Goal: Check status: Check status

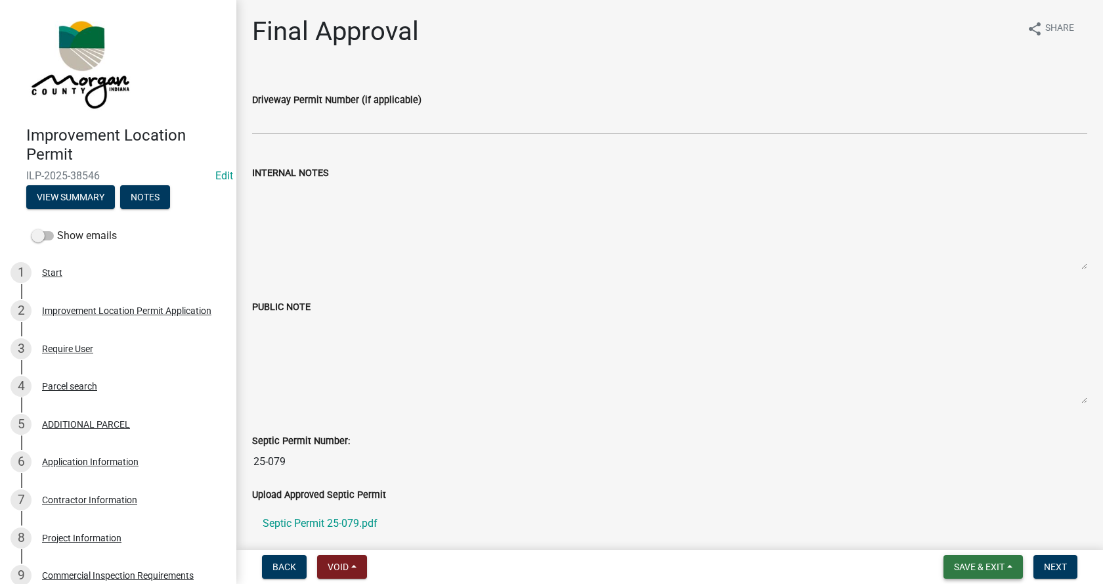
click at [1011, 563] on button "Save & Exit" at bounding box center [982, 567] width 79 height 24
click at [953, 534] on button "Save & Exit" at bounding box center [970, 533] width 105 height 32
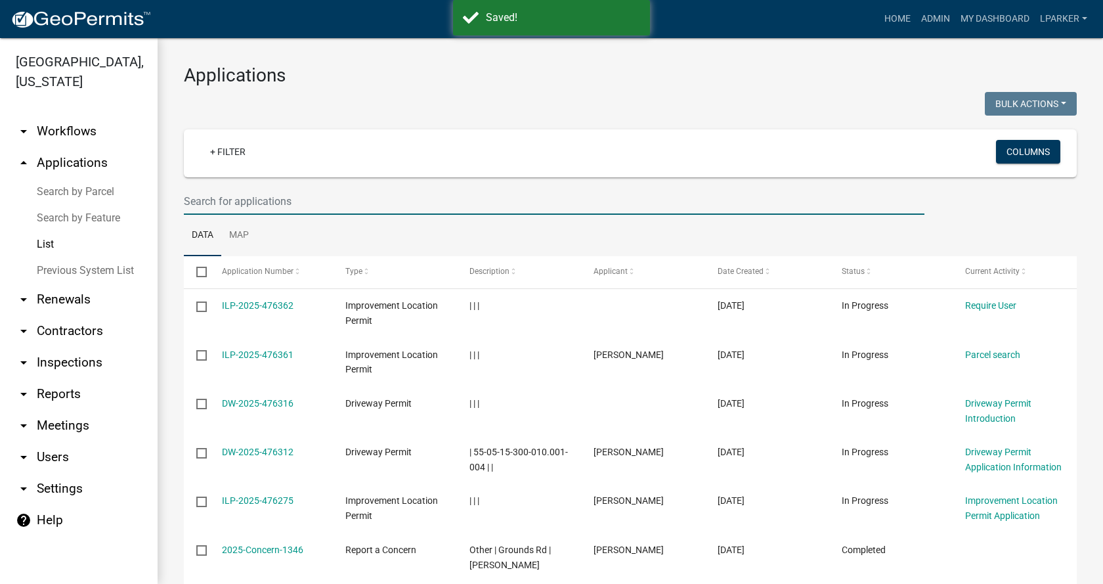
click at [264, 196] on input "text" at bounding box center [554, 201] width 741 height 27
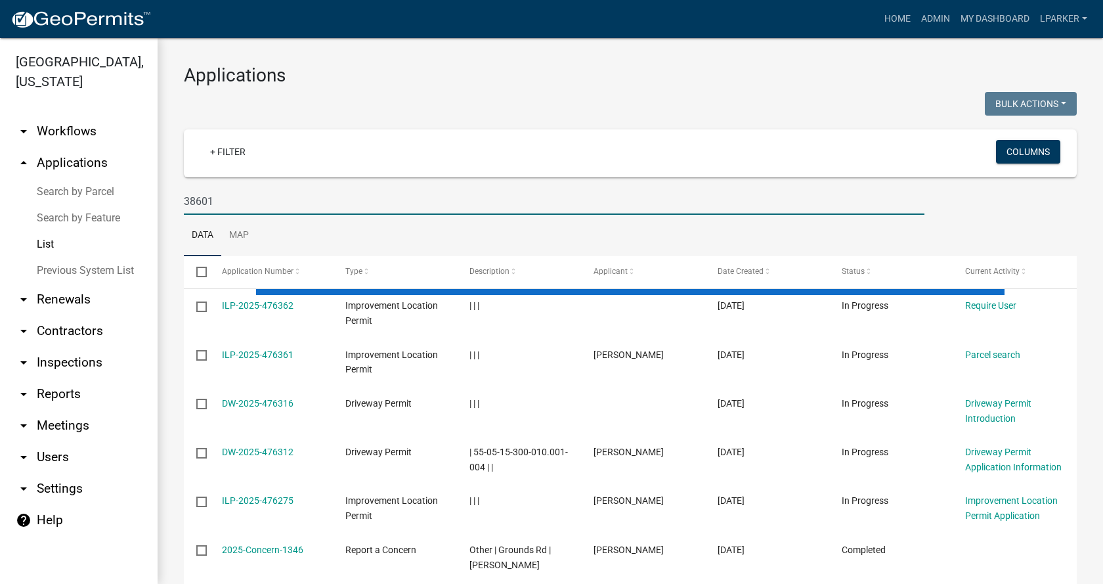
type input "38601"
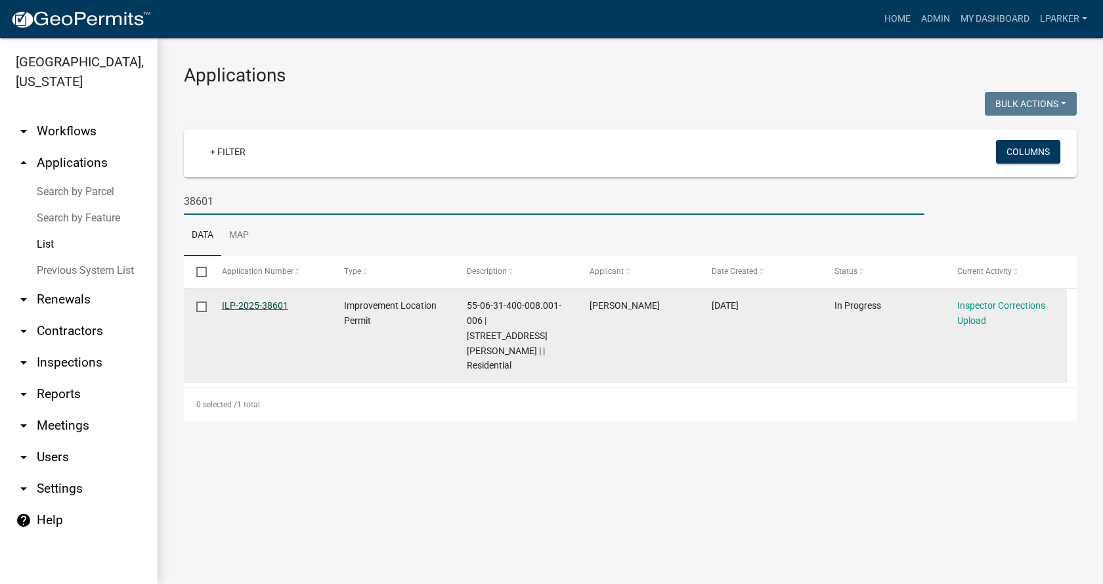
click at [243, 300] on link "ILP-2025-38601" at bounding box center [255, 305] width 66 height 11
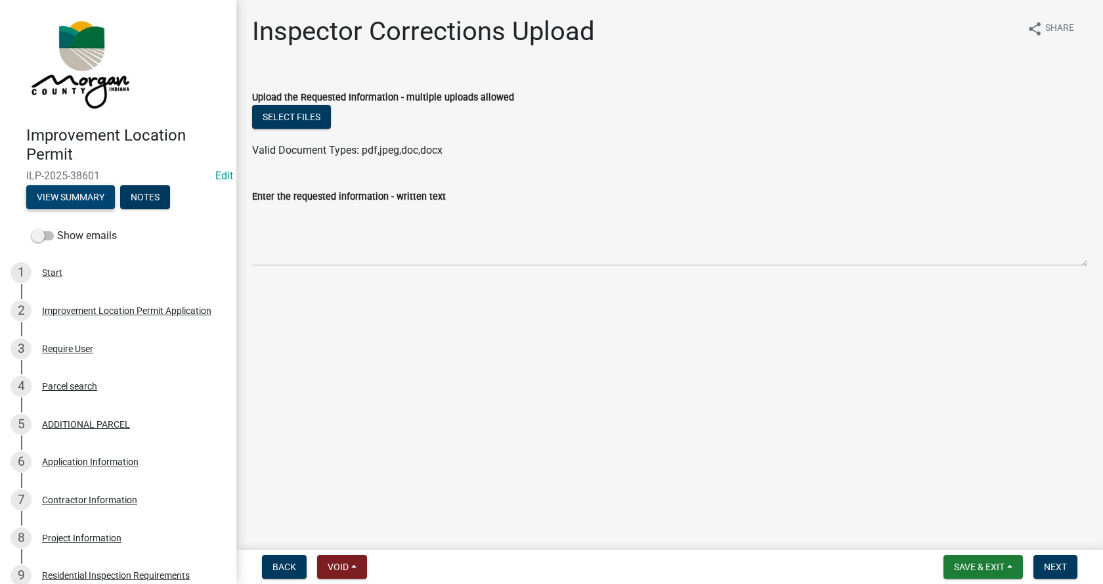
click at [83, 196] on button "View Summary" at bounding box center [70, 197] width 89 height 24
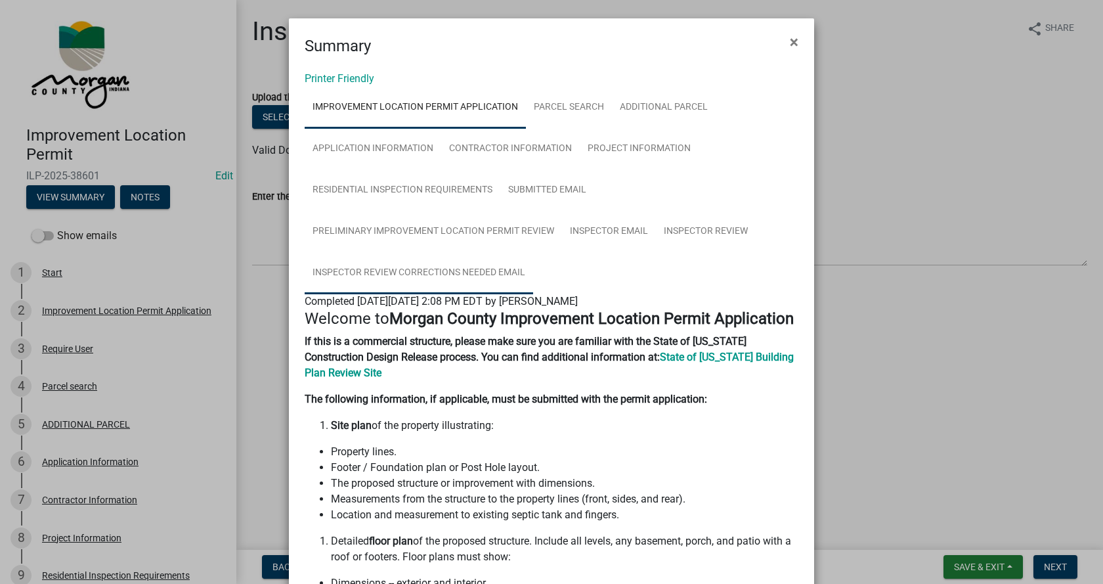
click at [439, 272] on link "Inspector Review Corrections Needed Email" at bounding box center [419, 273] width 228 height 42
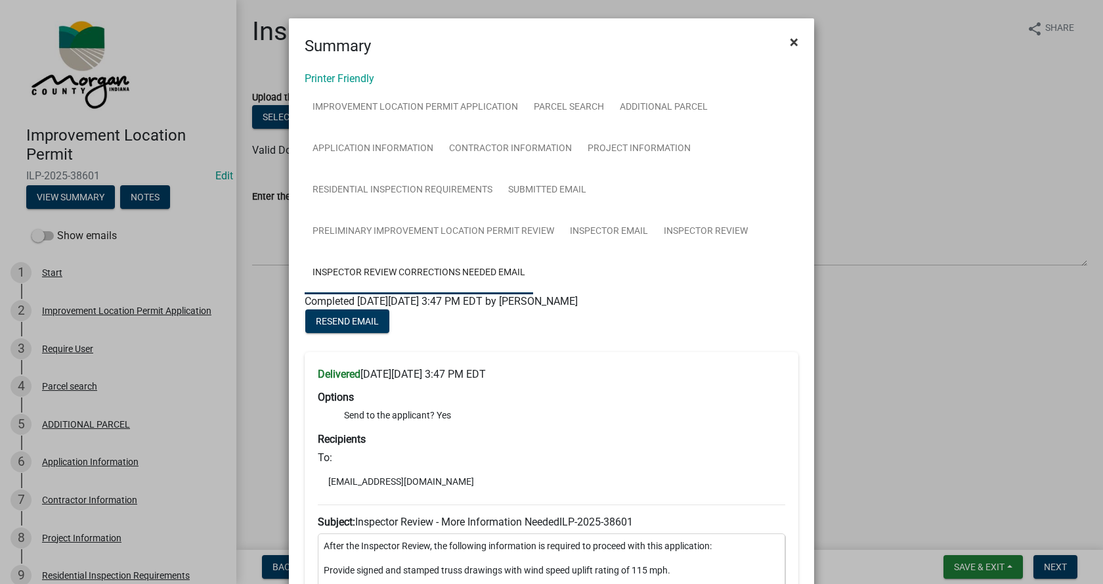
click at [790, 41] on span "×" at bounding box center [794, 42] width 9 height 18
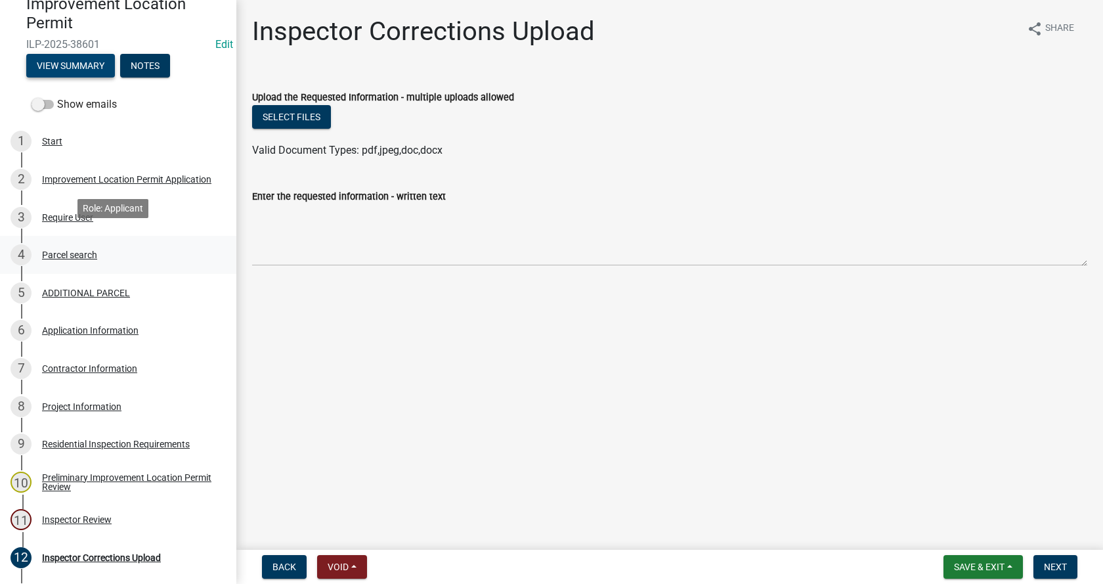
scroll to position [197, 0]
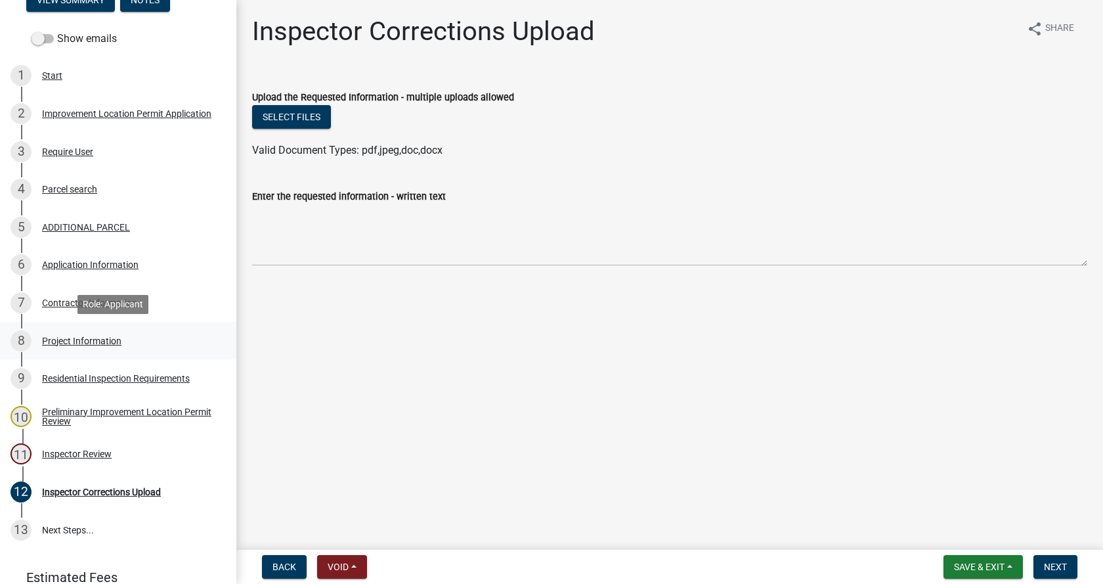
click at [58, 339] on div "Project Information" at bounding box center [81, 340] width 79 height 9
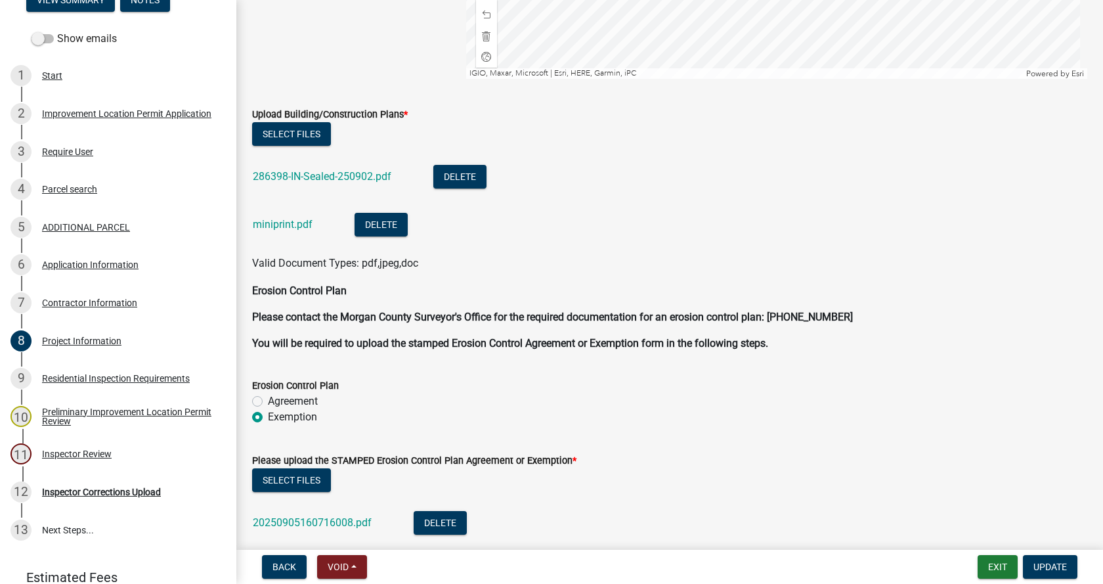
scroll to position [2560, 0]
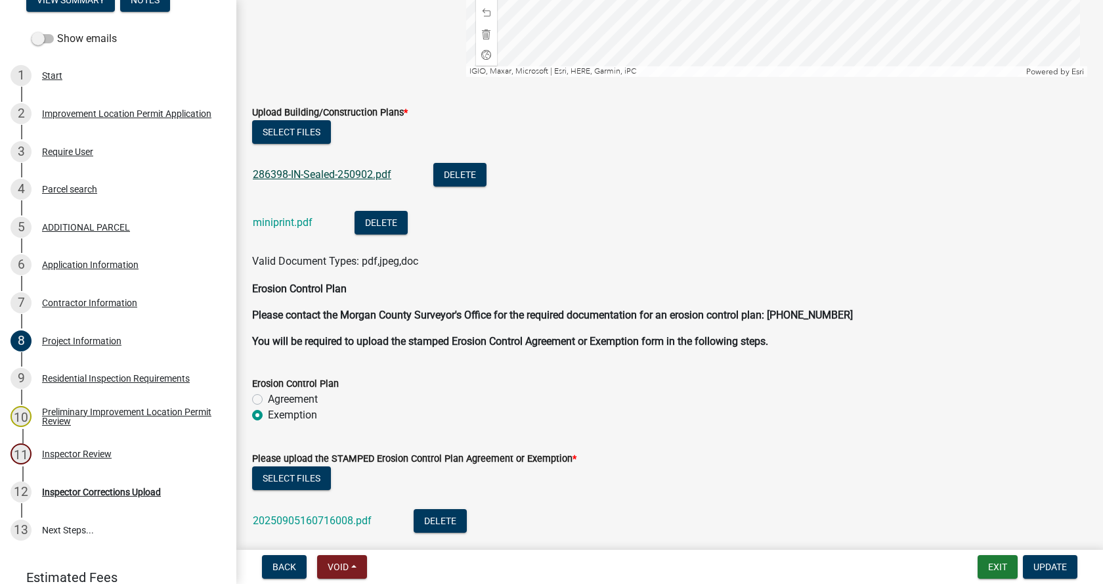
click at [307, 170] on link "286398-IN-Sealed-250902.pdf" at bounding box center [322, 174] width 139 height 12
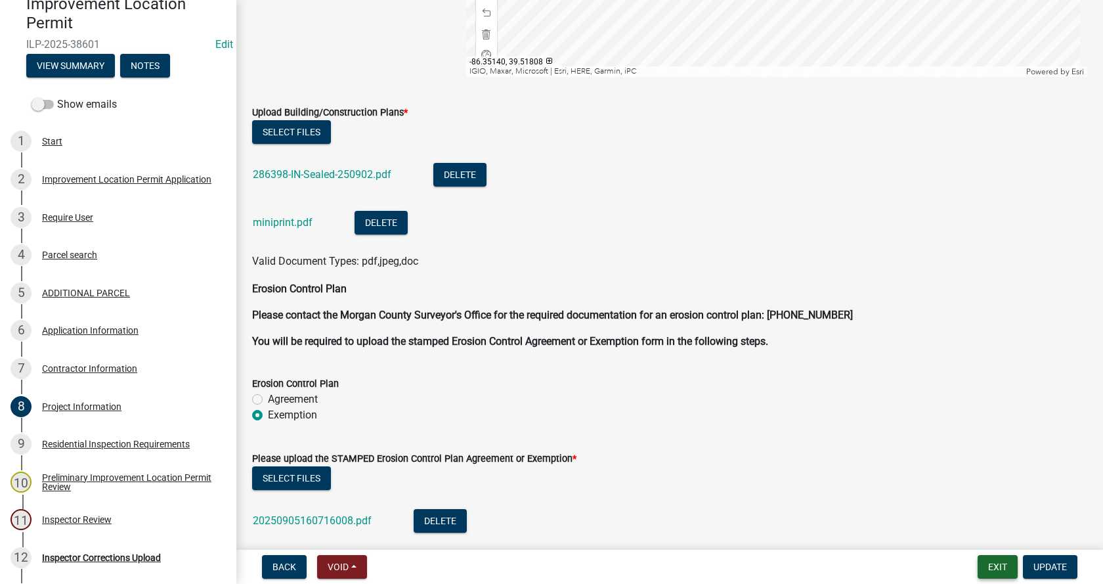
click at [995, 563] on button "Exit" at bounding box center [998, 567] width 40 height 24
